Goal: Task Accomplishment & Management: Manage account settings

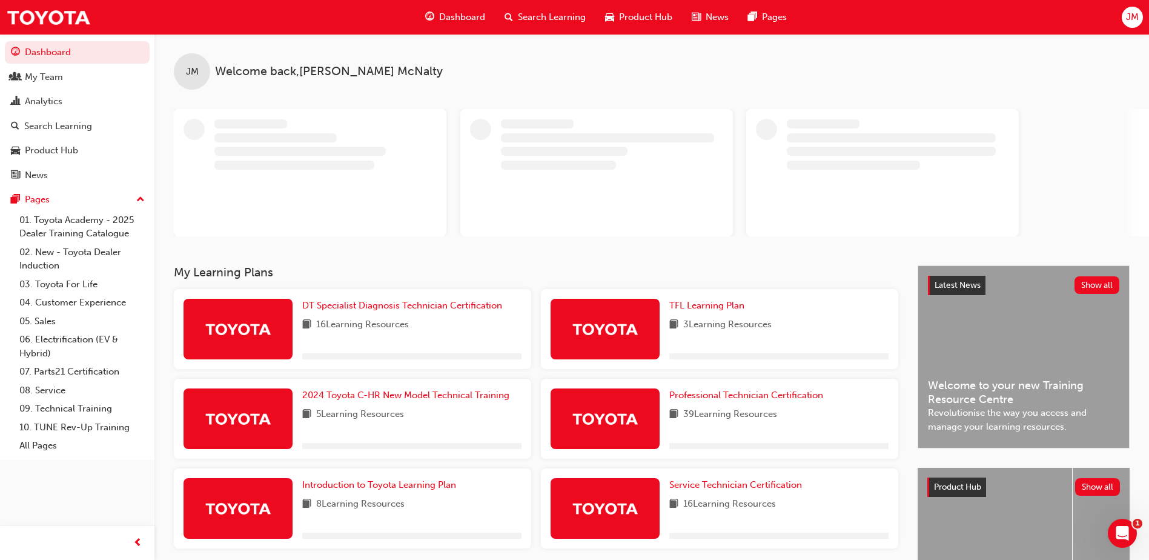
click at [1130, 19] on span "JM" at bounding box center [1132, 17] width 13 height 14
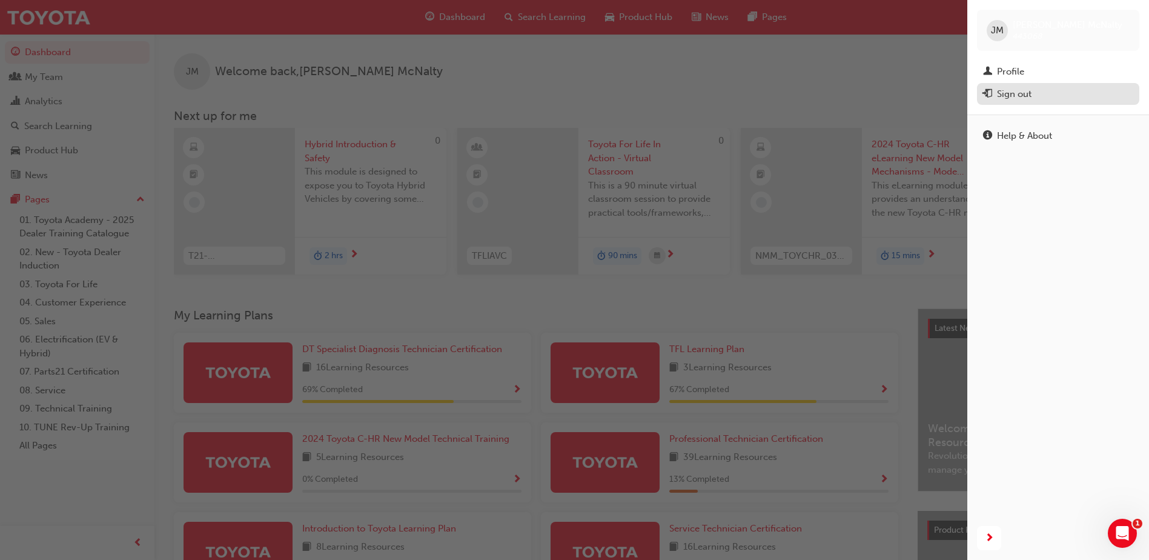
click at [1036, 96] on div "Sign out" at bounding box center [1058, 94] width 150 height 15
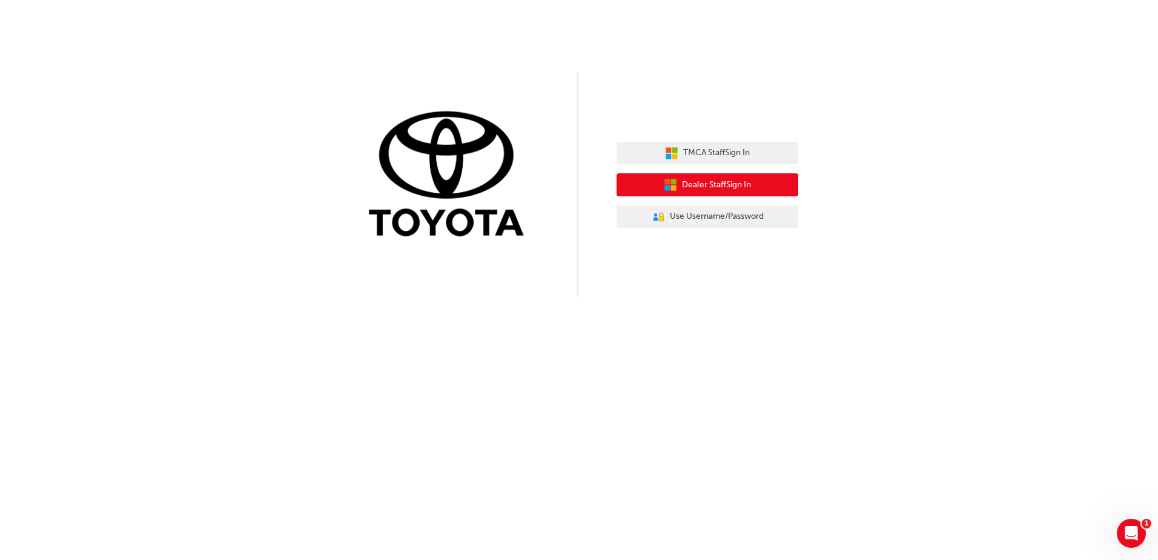
click at [739, 193] on button "Dealer Staff Sign In" at bounding box center [708, 184] width 182 height 23
